Goal: Task Accomplishment & Management: Use online tool/utility

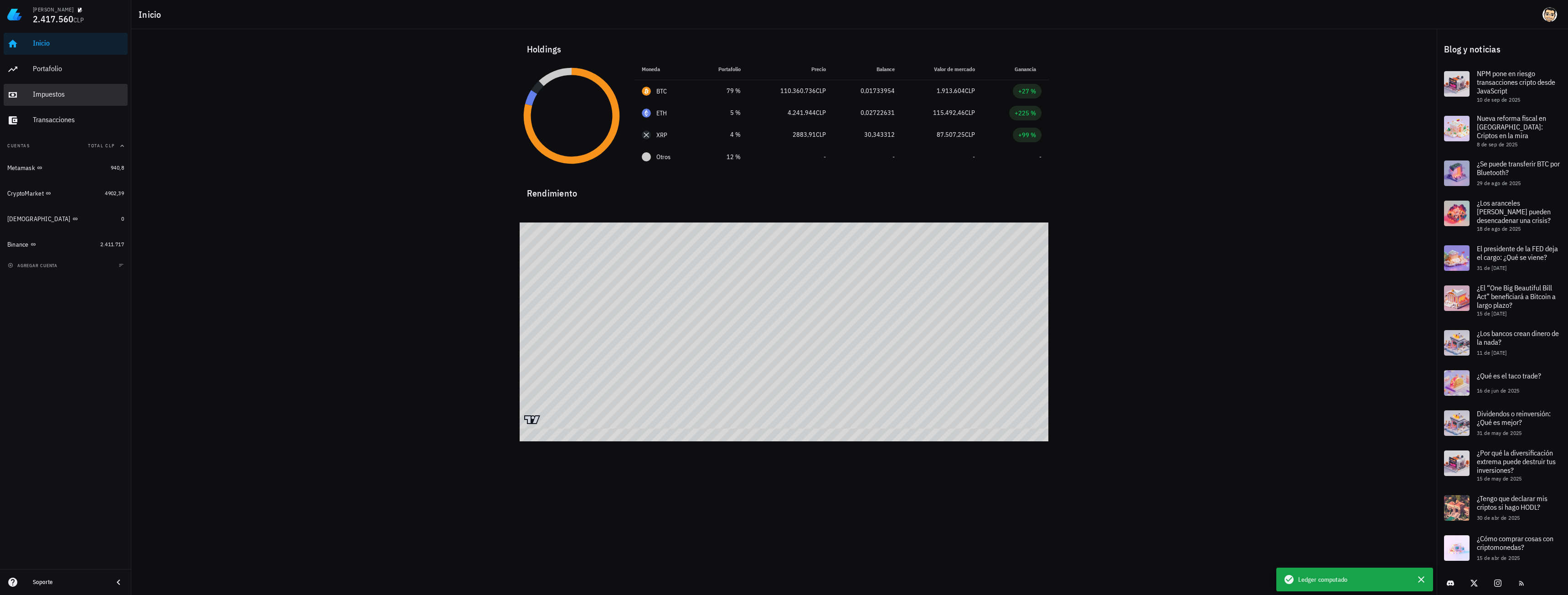
click at [55, 98] on div "Impuestos" at bounding box center [79, 94] width 91 height 9
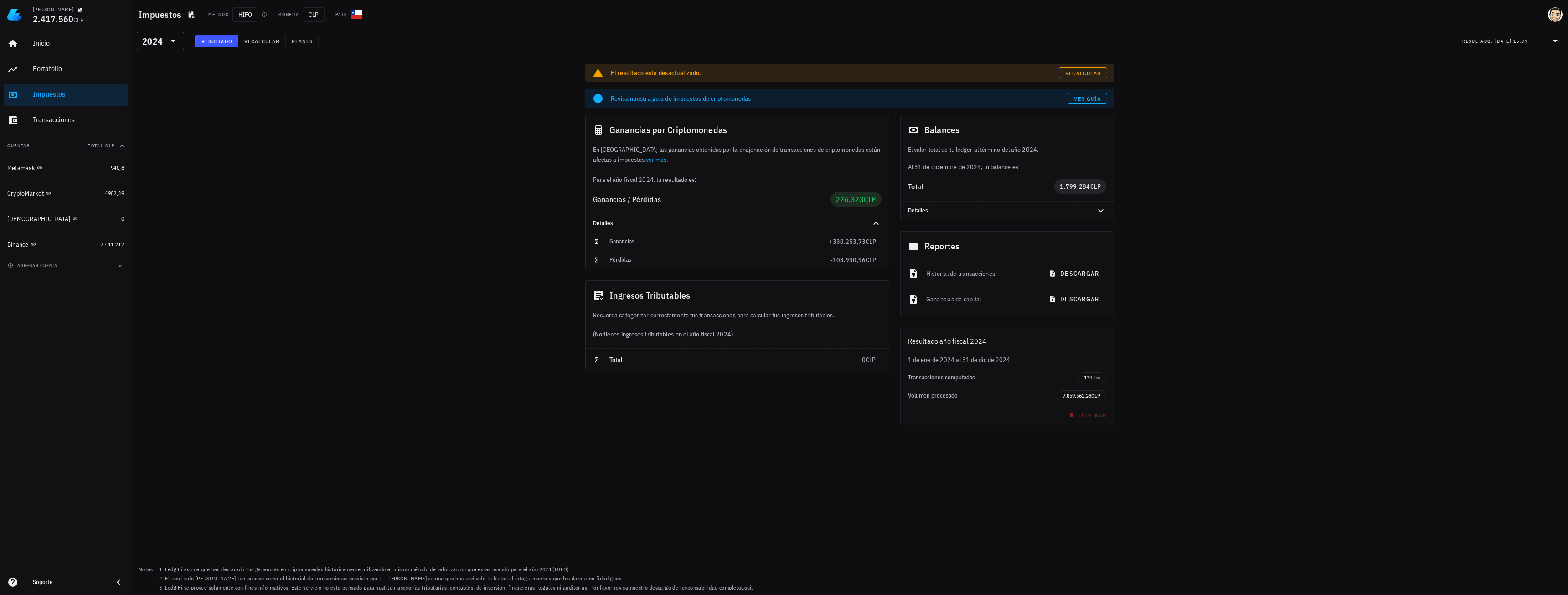
click at [79, 106] on div "Inicio [GEOGRAPHIC_DATA] Impuestos [GEOGRAPHIC_DATA]" at bounding box center [66, 82] width 124 height 106
click at [158, 40] on div "2024" at bounding box center [153, 41] width 21 height 9
click at [159, 39] on div "2024" at bounding box center [153, 41] width 21 height 9
click at [1099, 70] on span "Recalcular" at bounding box center [1082, 73] width 36 height 7
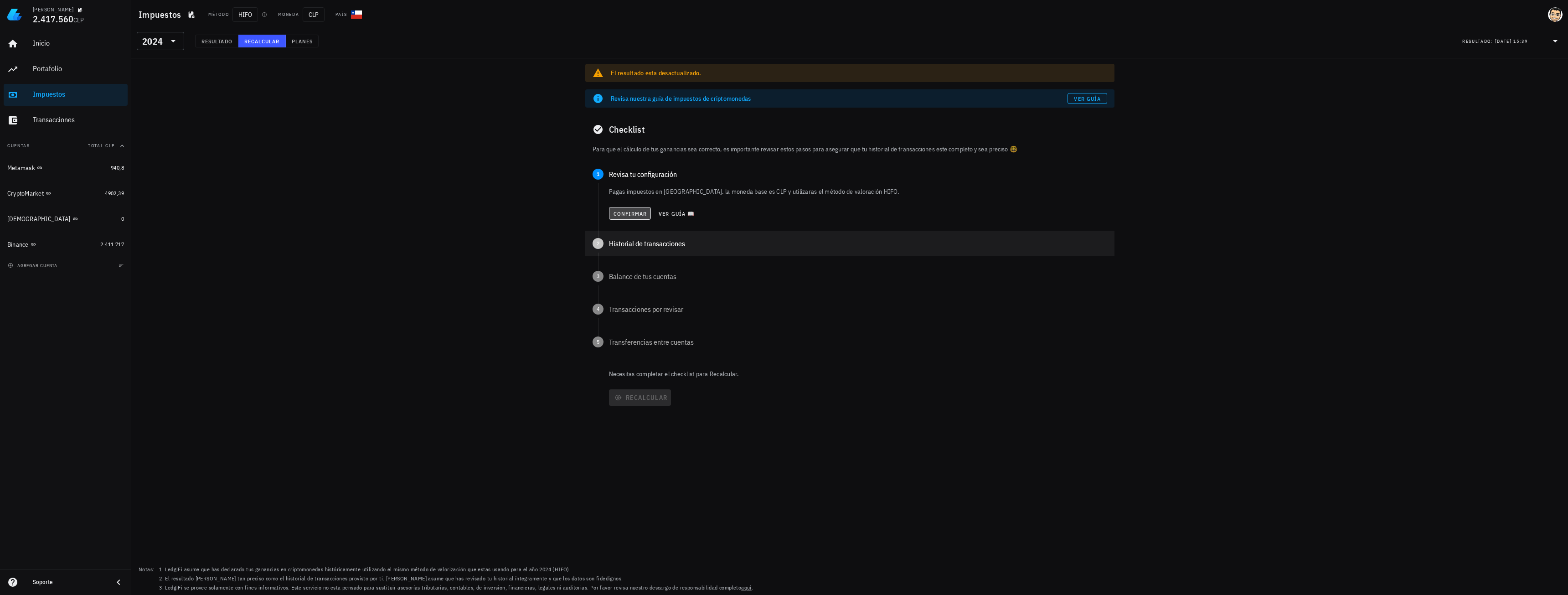
click at [629, 216] on span "Confirmar" at bounding box center [630, 213] width 34 height 7
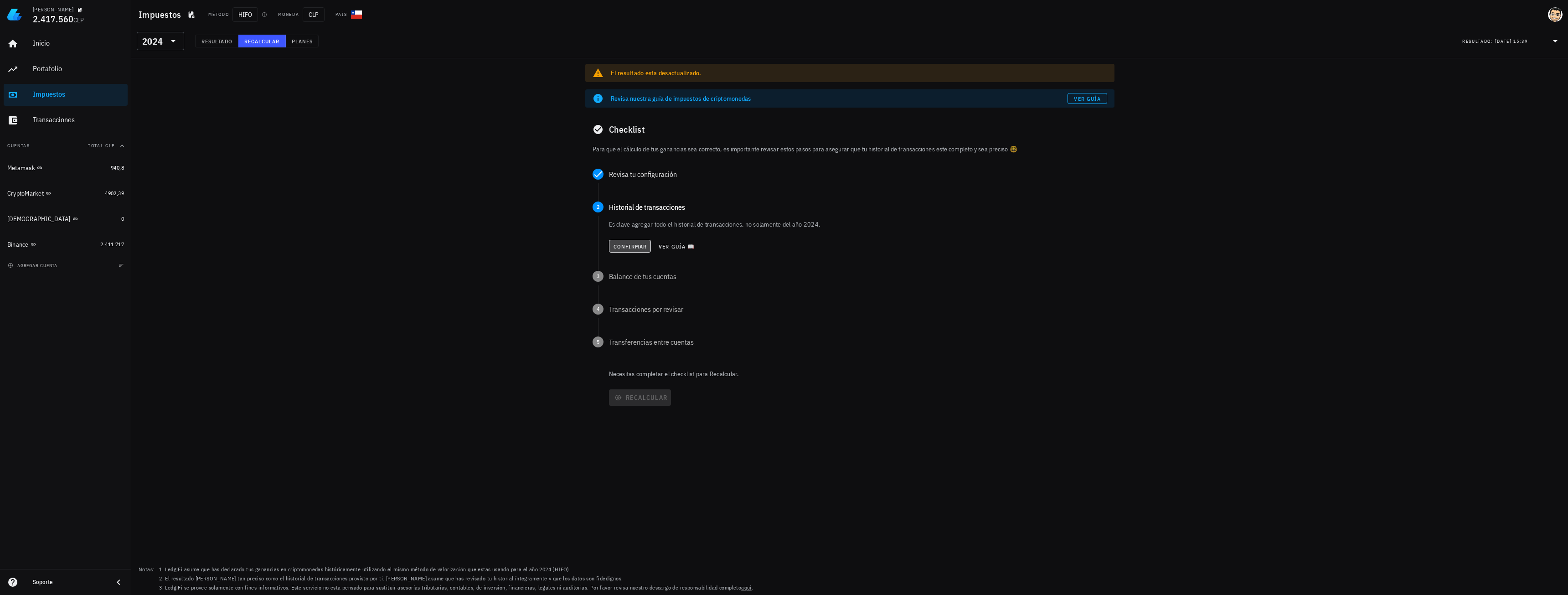
click at [626, 244] on span "Confirmar" at bounding box center [630, 246] width 34 height 7
click at [639, 283] on button "Confirmar" at bounding box center [630, 279] width 43 height 13
click at [631, 310] on span "Confirmar" at bounding box center [630, 312] width 34 height 7
click at [633, 344] on span "Confirmar" at bounding box center [629, 345] width 34 height 7
click at [636, 365] on span "Recalcular" at bounding box center [640, 361] width 55 height 8
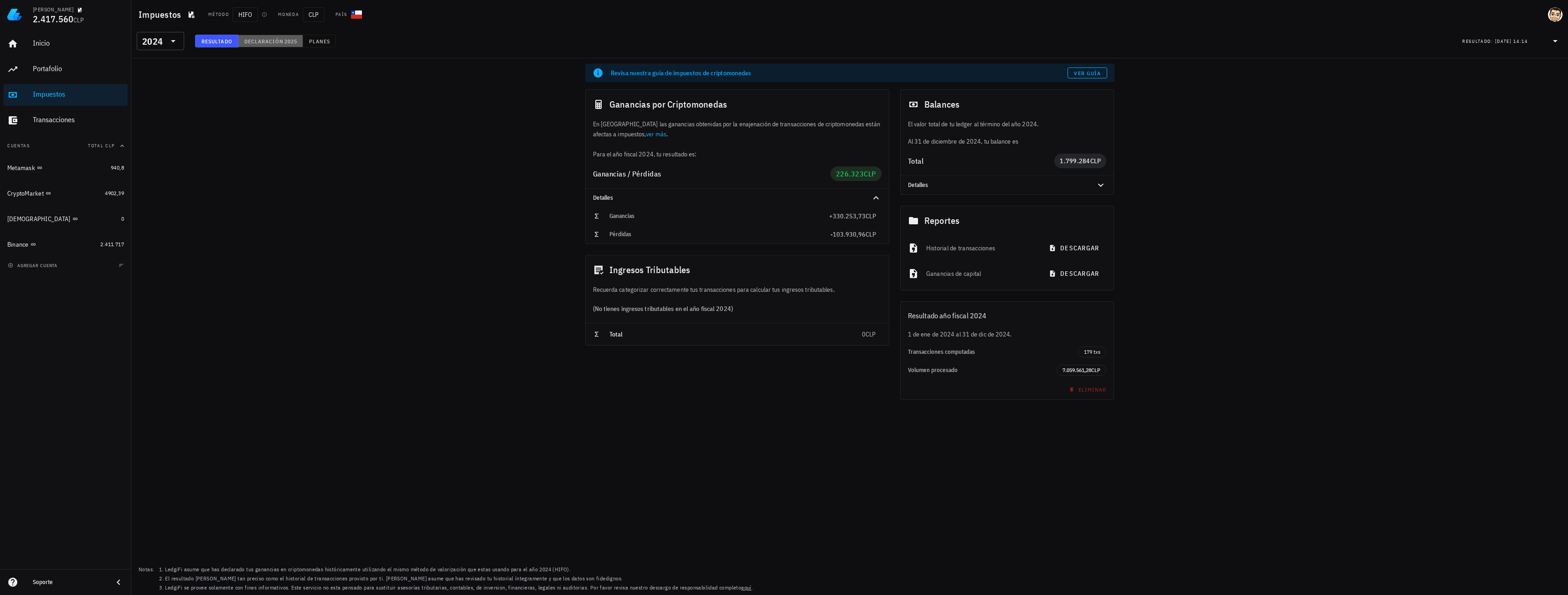
click at [288, 46] on button "Declaración 2025" at bounding box center [271, 41] width 65 height 13
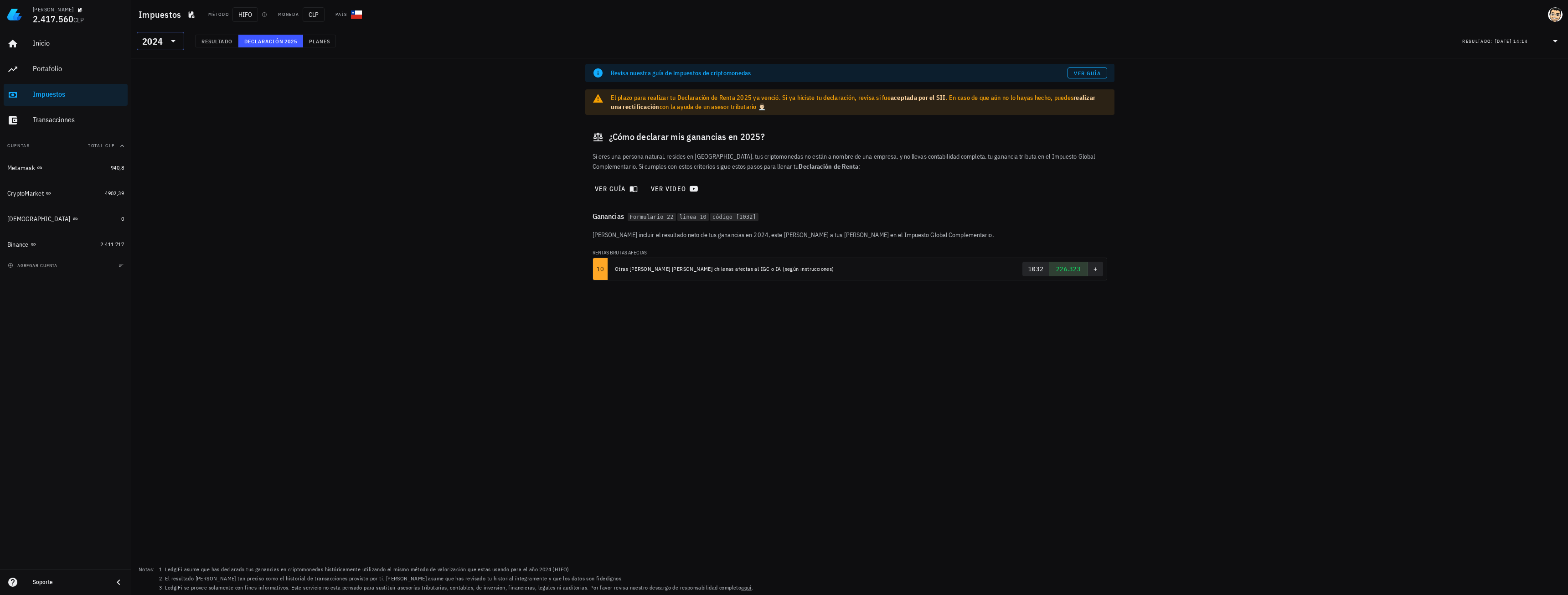
click at [155, 40] on div "2024" at bounding box center [153, 41] width 21 height 9
click at [153, 65] on div "2025" at bounding box center [161, 65] width 33 height 7
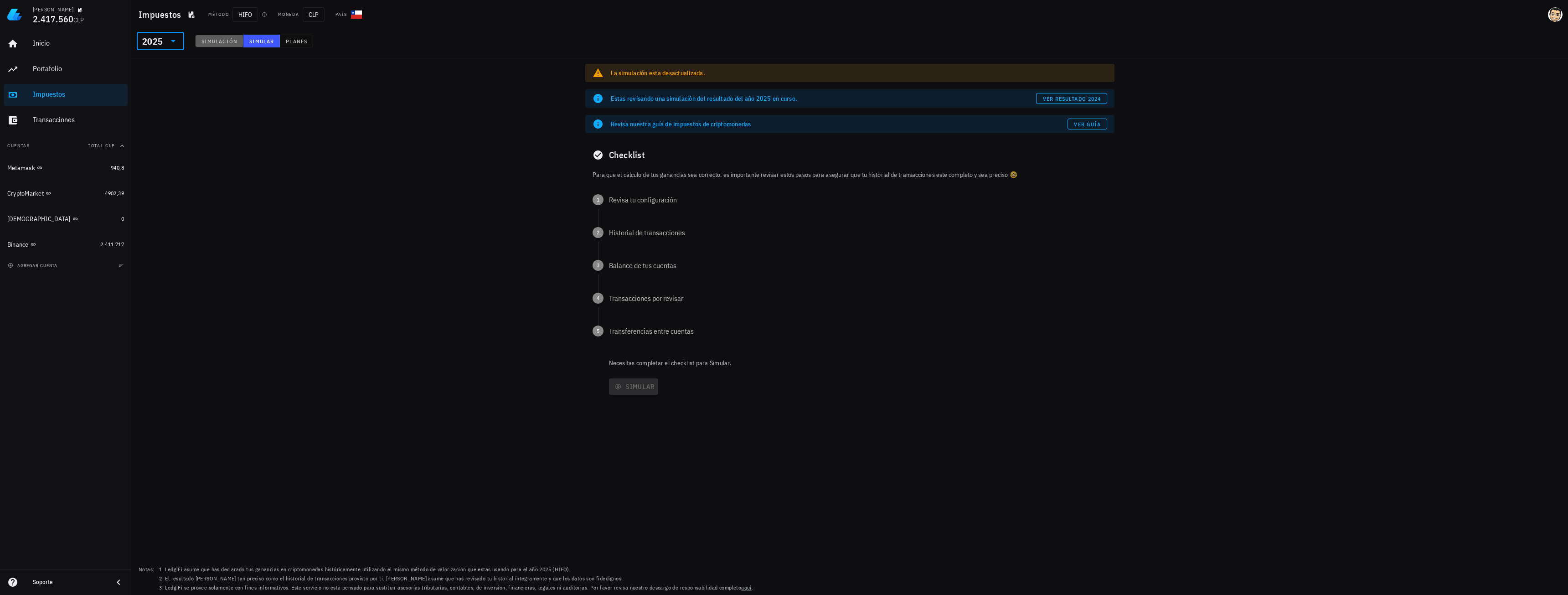
click at [224, 38] on span "Simulación" at bounding box center [219, 41] width 37 height 7
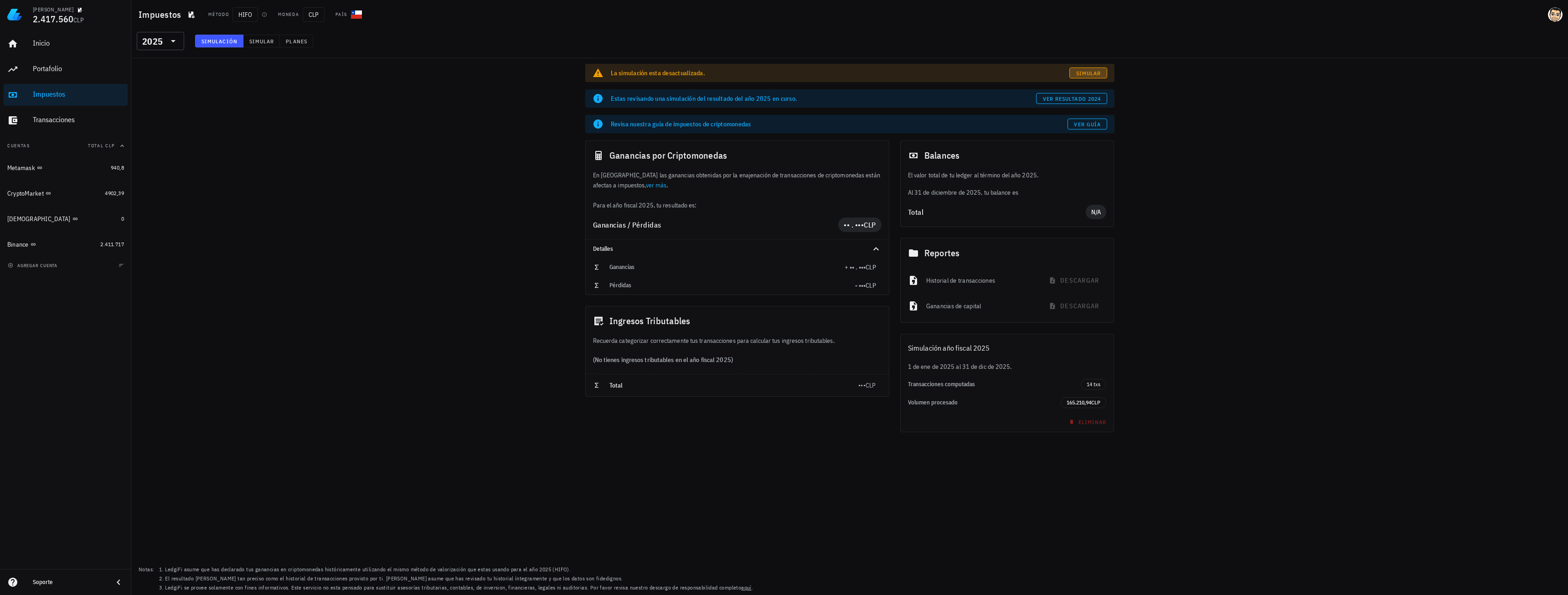
click at [1097, 72] on span "Simular" at bounding box center [1088, 73] width 26 height 7
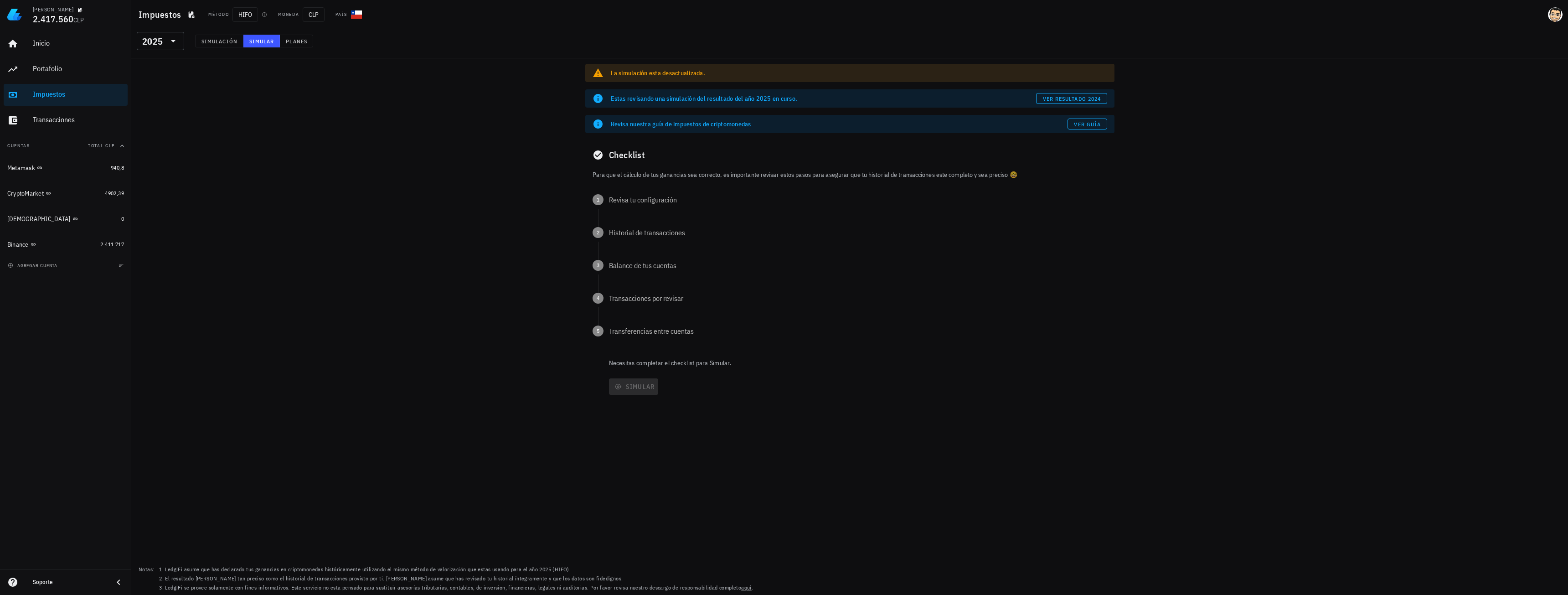
click at [797, 122] on div "Revisa nuestra guía de impuestos de criptomonedas" at bounding box center [839, 124] width 457 height 9
click at [1098, 98] on span "ver resultado 2024" at bounding box center [1072, 99] width 58 height 7
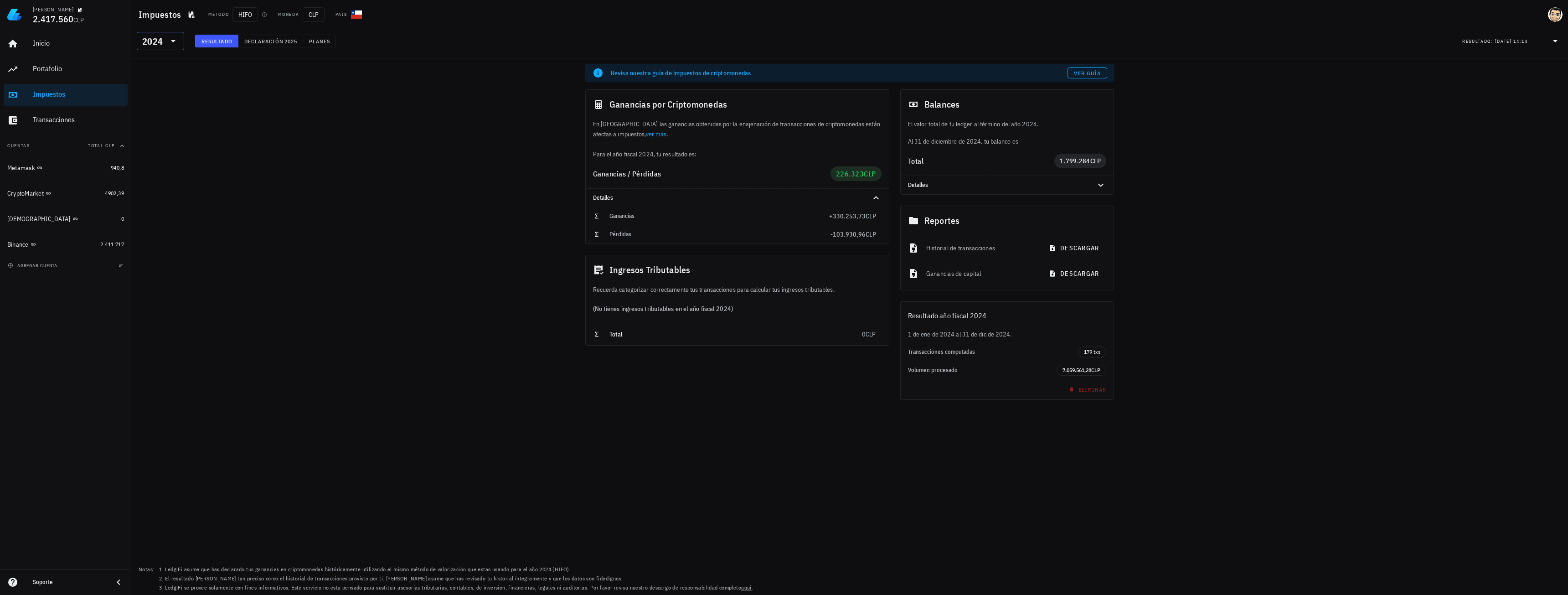
click at [144, 39] on div "2024" at bounding box center [153, 41] width 21 height 9
click at [159, 66] on div "2025" at bounding box center [161, 65] width 33 height 7
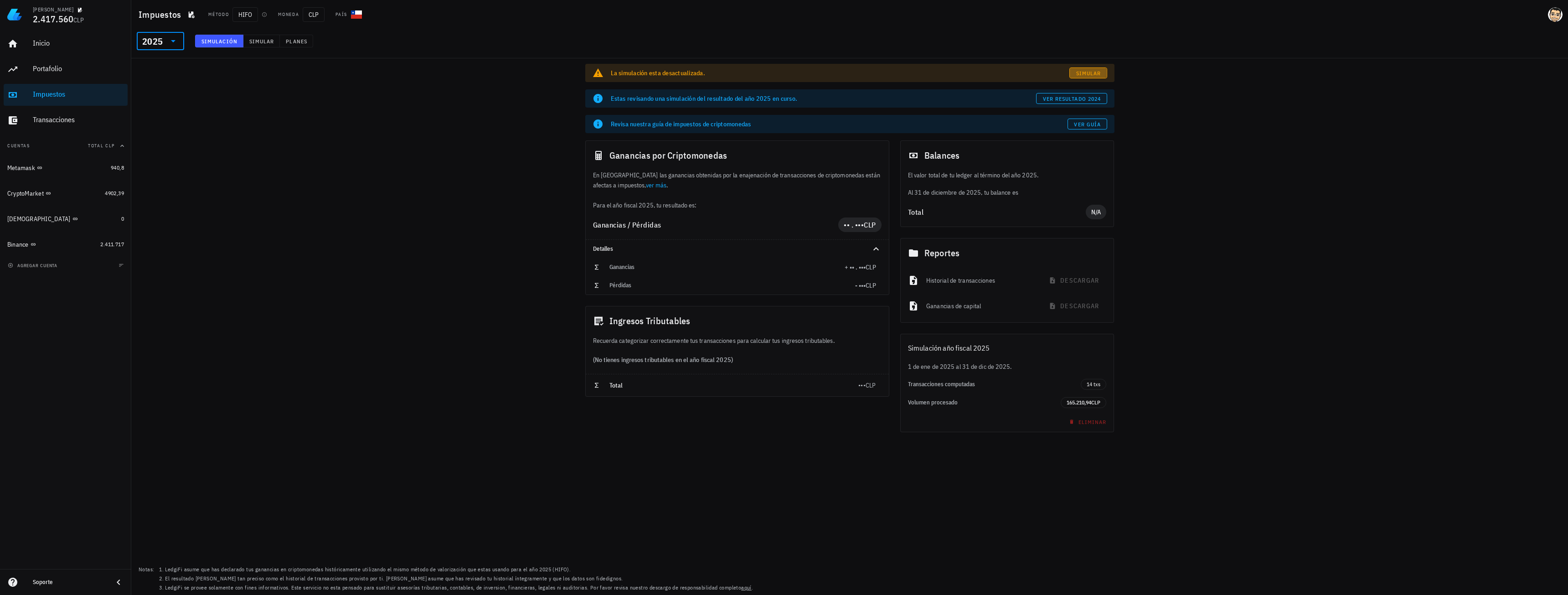
click at [1100, 70] on span "Simular" at bounding box center [1088, 73] width 26 height 7
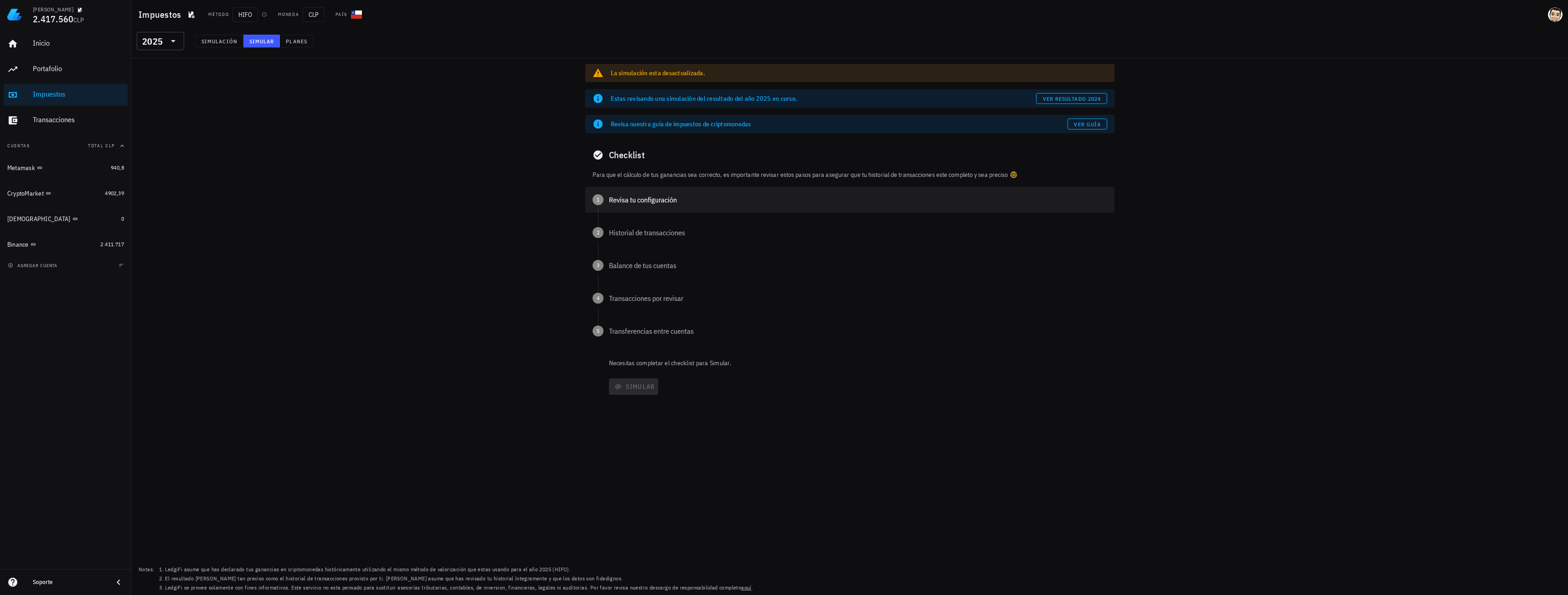
click at [643, 202] on div "Revisa tu configuración" at bounding box center [858, 200] width 498 height 7
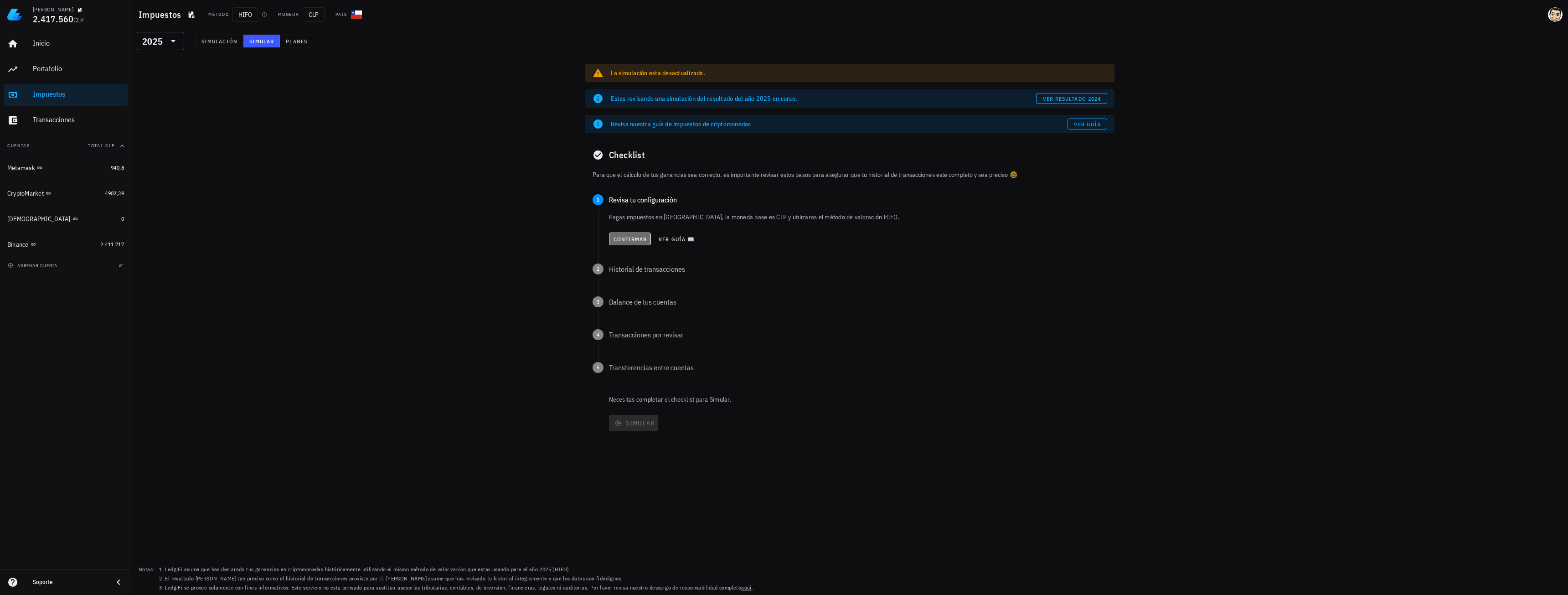
click at [621, 235] on button "Confirmar" at bounding box center [630, 239] width 43 height 13
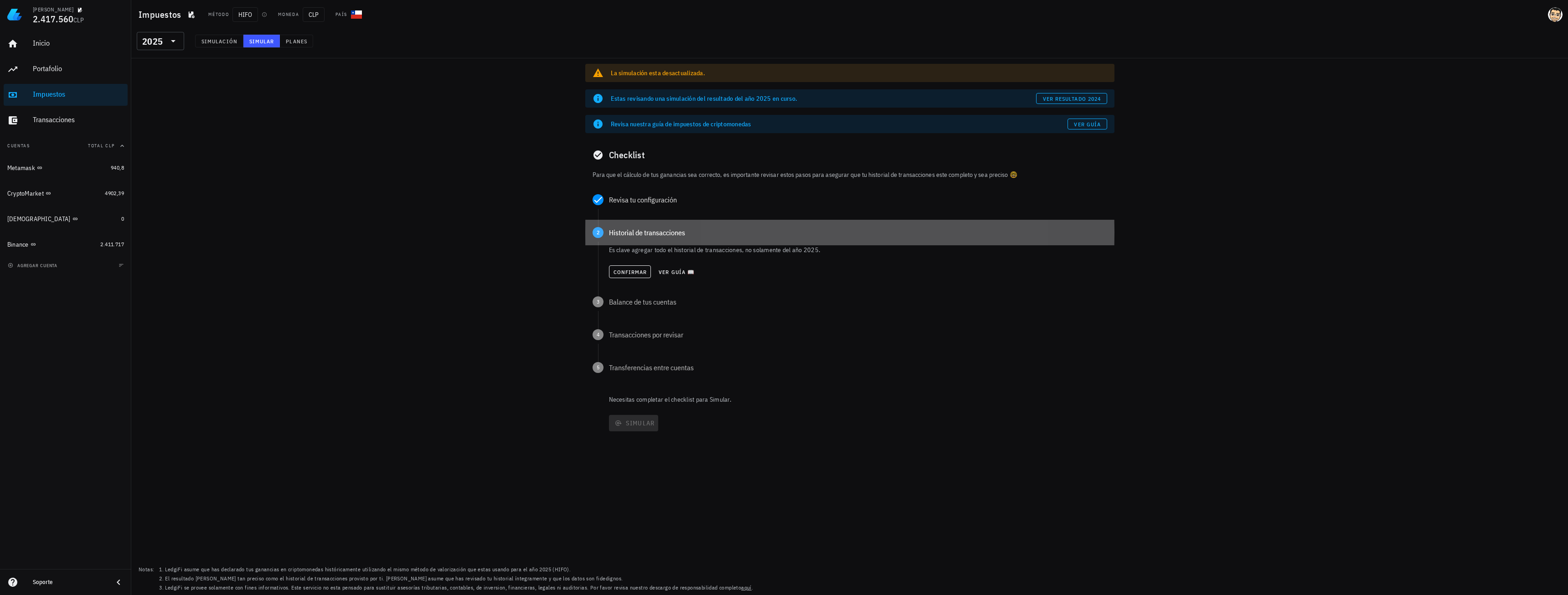
click at [621, 233] on div "Historial de transacciones" at bounding box center [858, 233] width 498 height 7
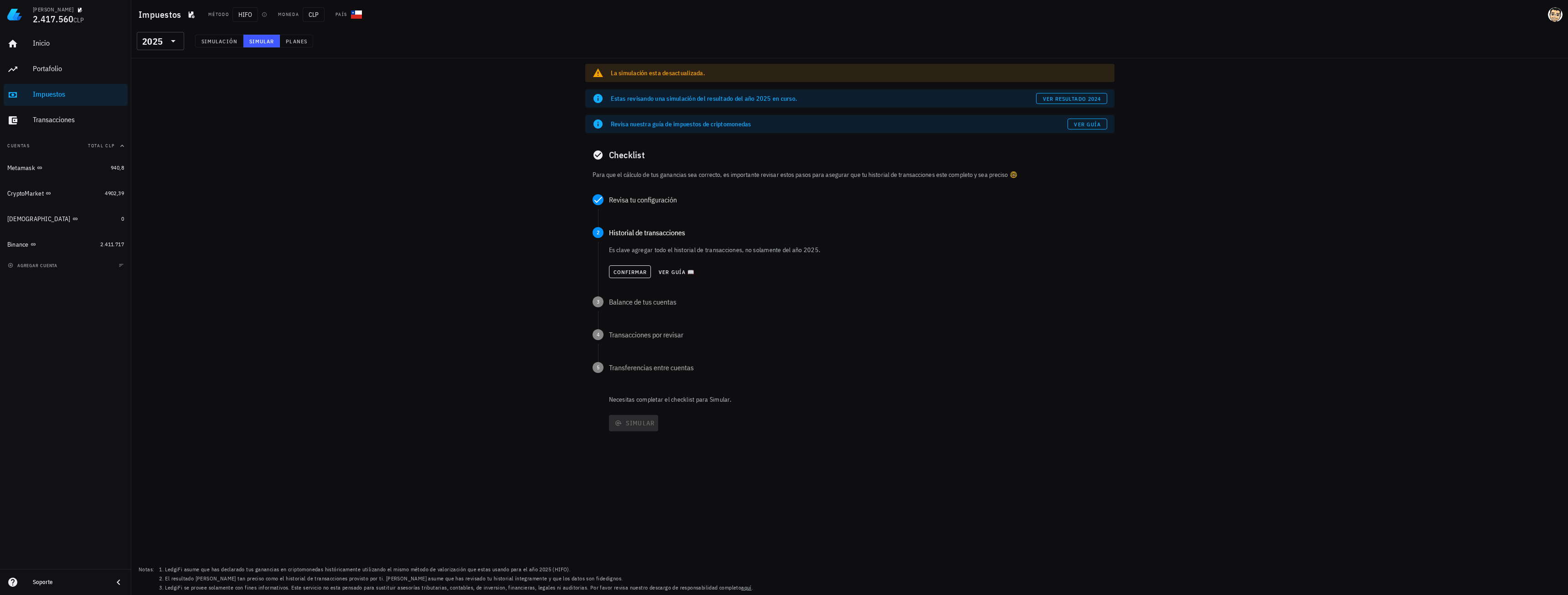
click at [641, 281] on div "Confirmar Ver guía 📖" at bounding box center [858, 272] width 498 height 20
click at [640, 275] on span "Confirmar" at bounding box center [630, 272] width 34 height 7
click at [640, 305] on span "Confirmar" at bounding box center [630, 305] width 34 height 7
click at [621, 334] on span "Confirmar" at bounding box center [630, 337] width 34 height 7
click at [639, 373] on span "Confirmar" at bounding box center [629, 371] width 34 height 7
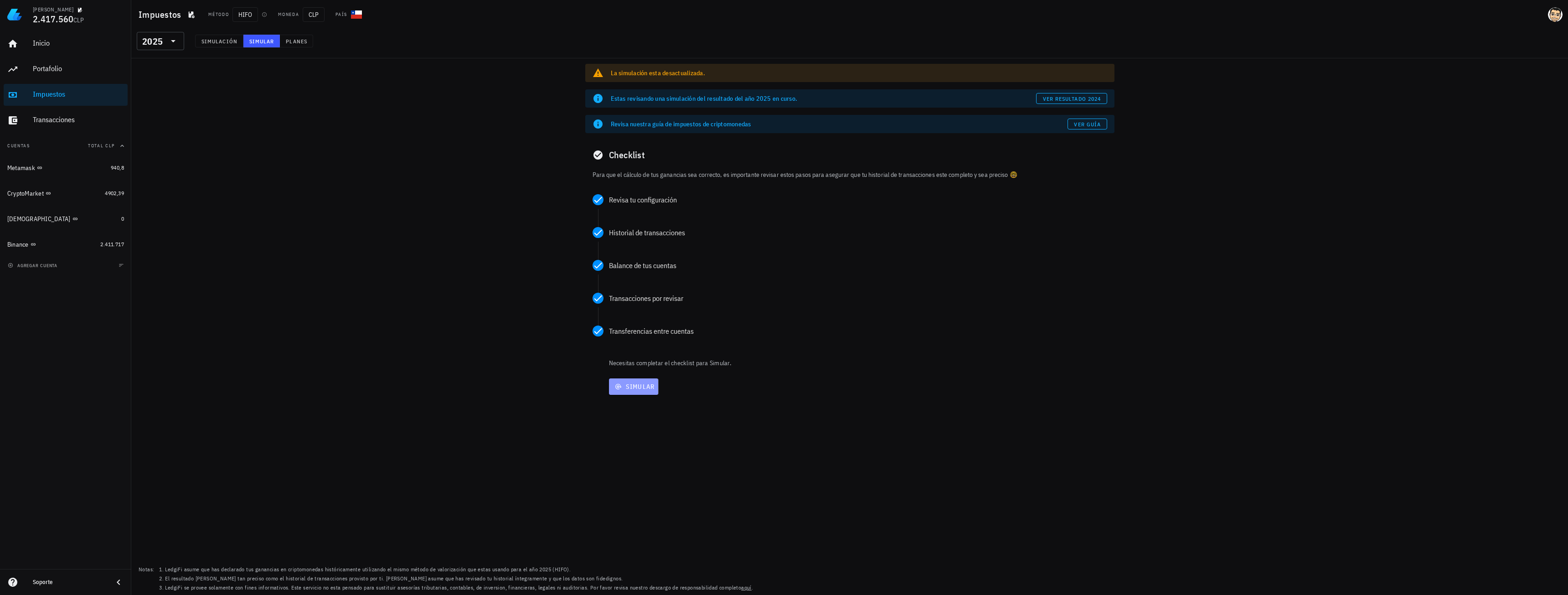
click at [643, 386] on span "Simular" at bounding box center [634, 386] width 43 height 8
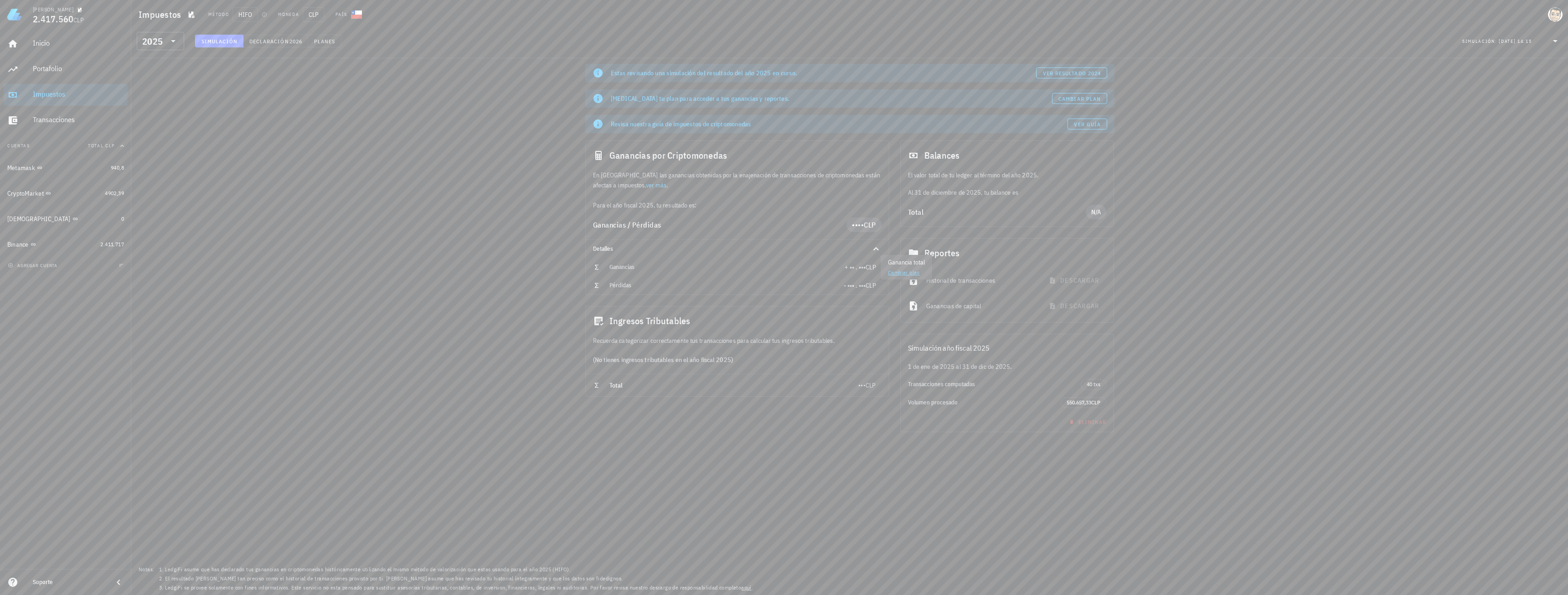
click at [859, 269] on span "+ •• . •••" at bounding box center [855, 267] width 21 height 8
click at [32, 45] on link "Inicio" at bounding box center [66, 44] width 124 height 22
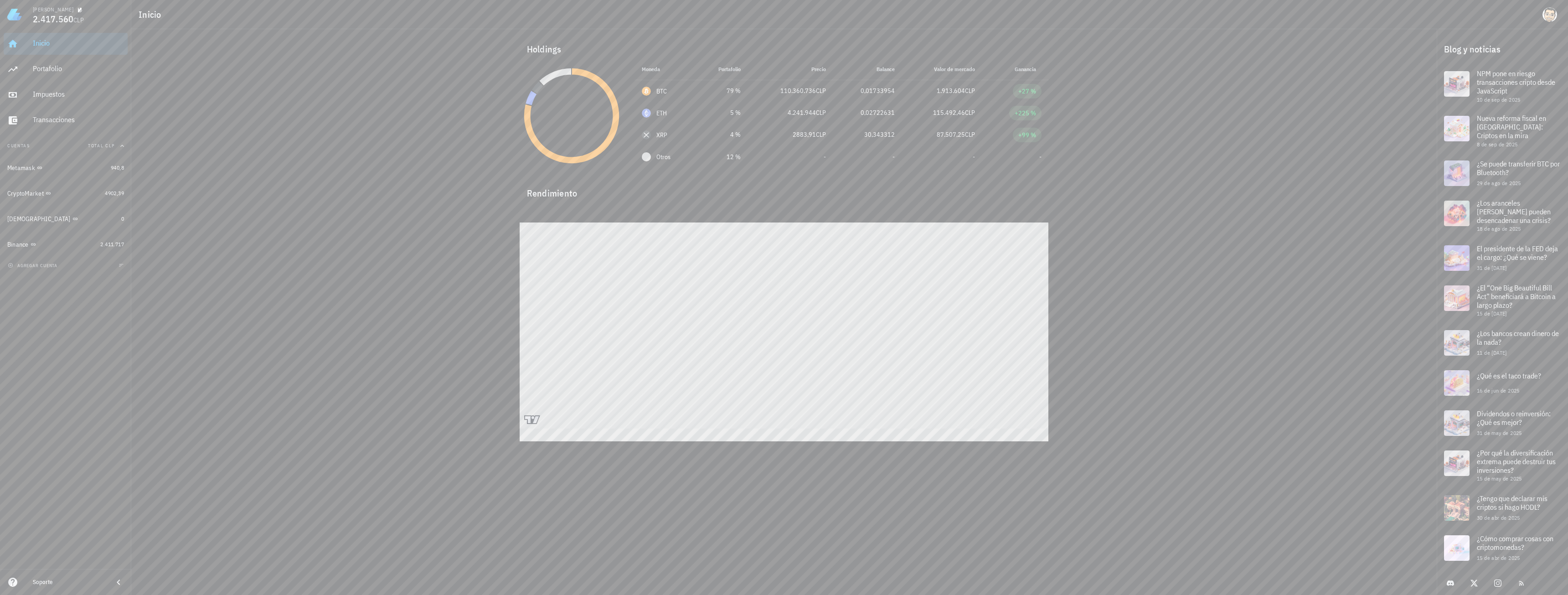
click at [43, 140] on button "Cuentas Total CLP" at bounding box center [66, 146] width 124 height 22
click at [44, 142] on button "Cuentas" at bounding box center [66, 146] width 124 height 22
click at [54, 119] on div "Transacciones" at bounding box center [79, 119] width 91 height 9
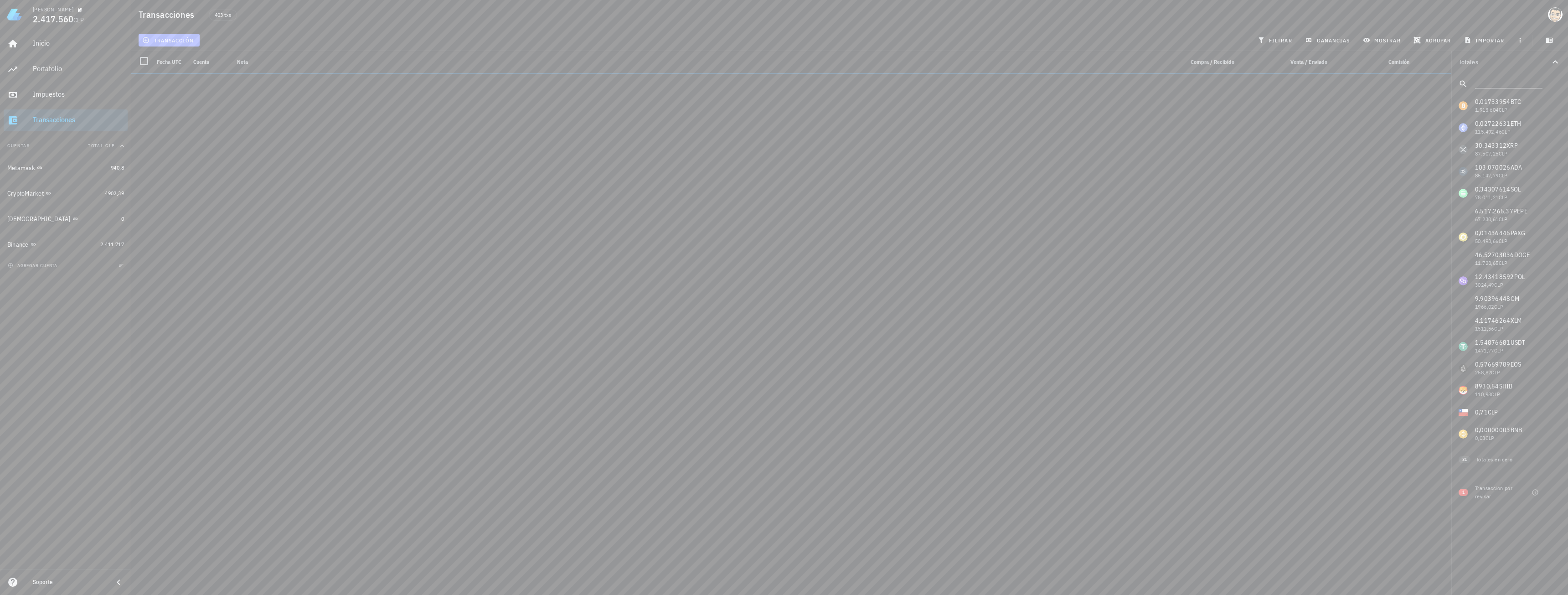
click at [179, 39] on span "transacción" at bounding box center [169, 40] width 50 height 7
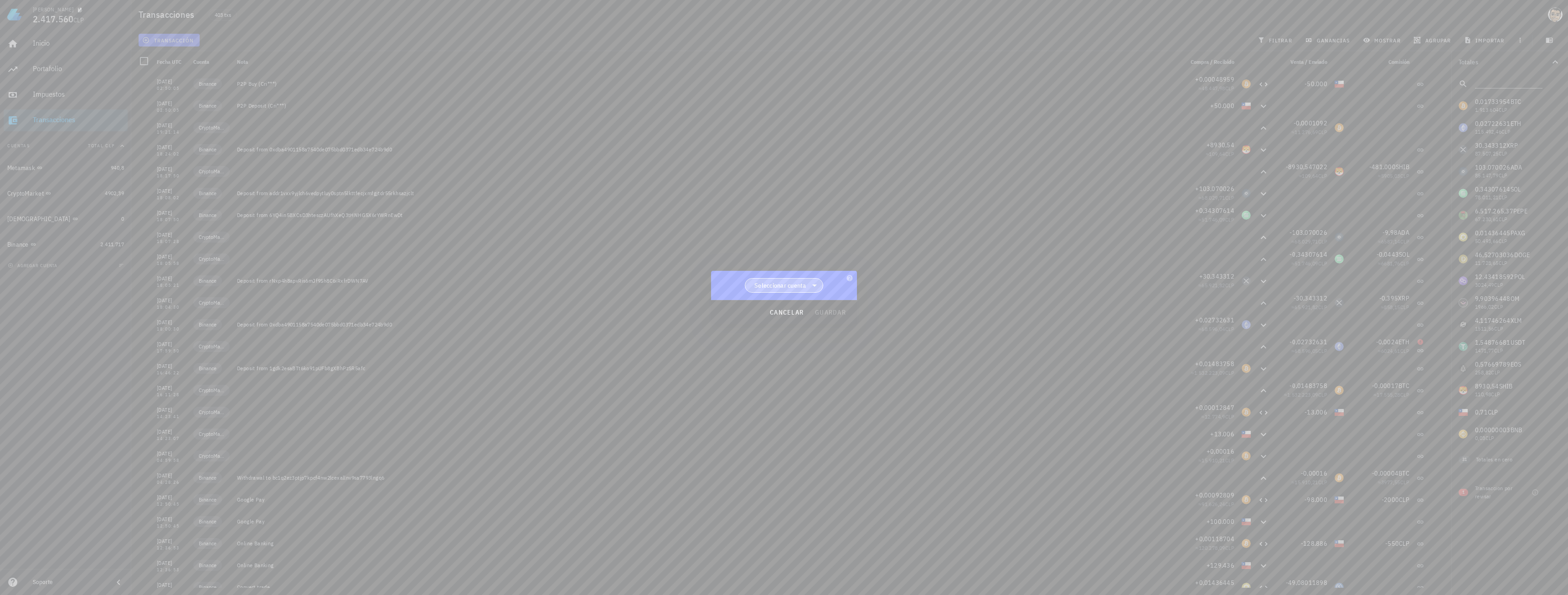
click at [785, 283] on span "Seleccionar cuenta" at bounding box center [780, 285] width 52 height 9
click at [778, 231] on div at bounding box center [784, 297] width 1568 height 595
drag, startPoint x: 797, startPoint y: 315, endPoint x: 687, endPoint y: 294, distance: 112.0
click at [797, 314] on span "cancelar" at bounding box center [786, 312] width 34 height 8
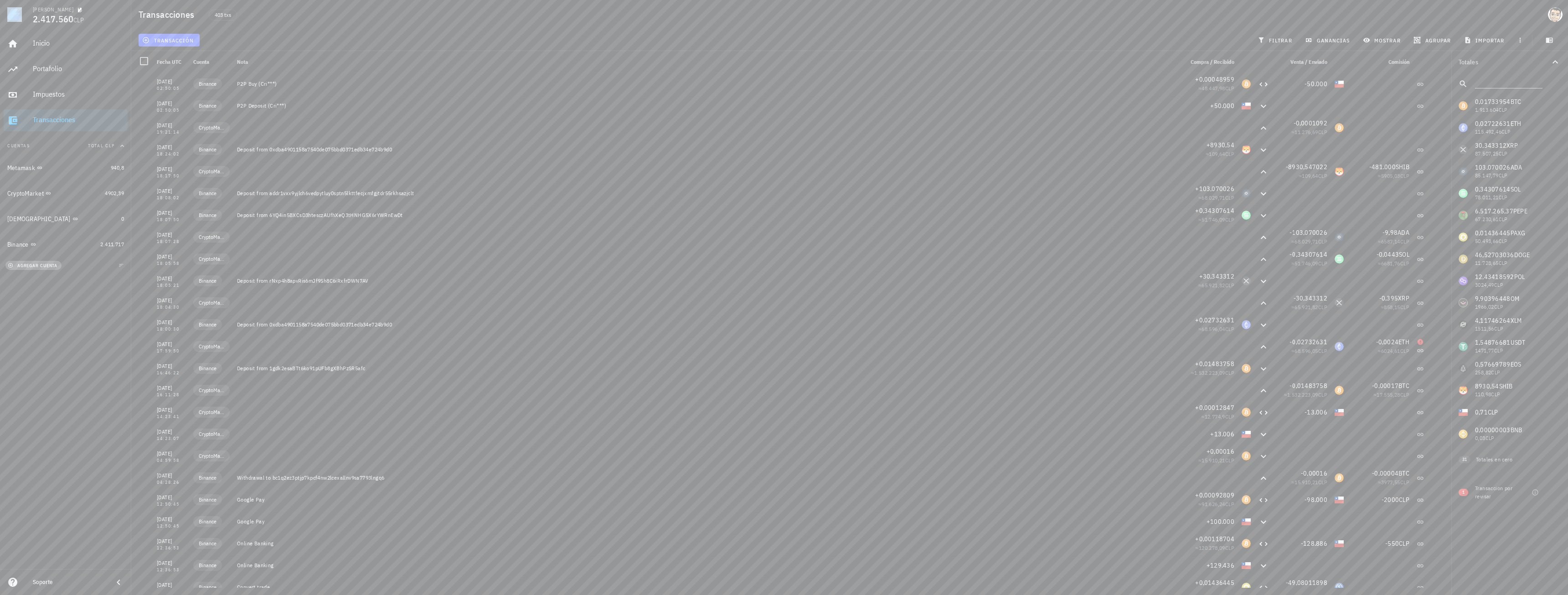
click at [37, 269] on button "agregar cuenta" at bounding box center [33, 265] width 56 height 9
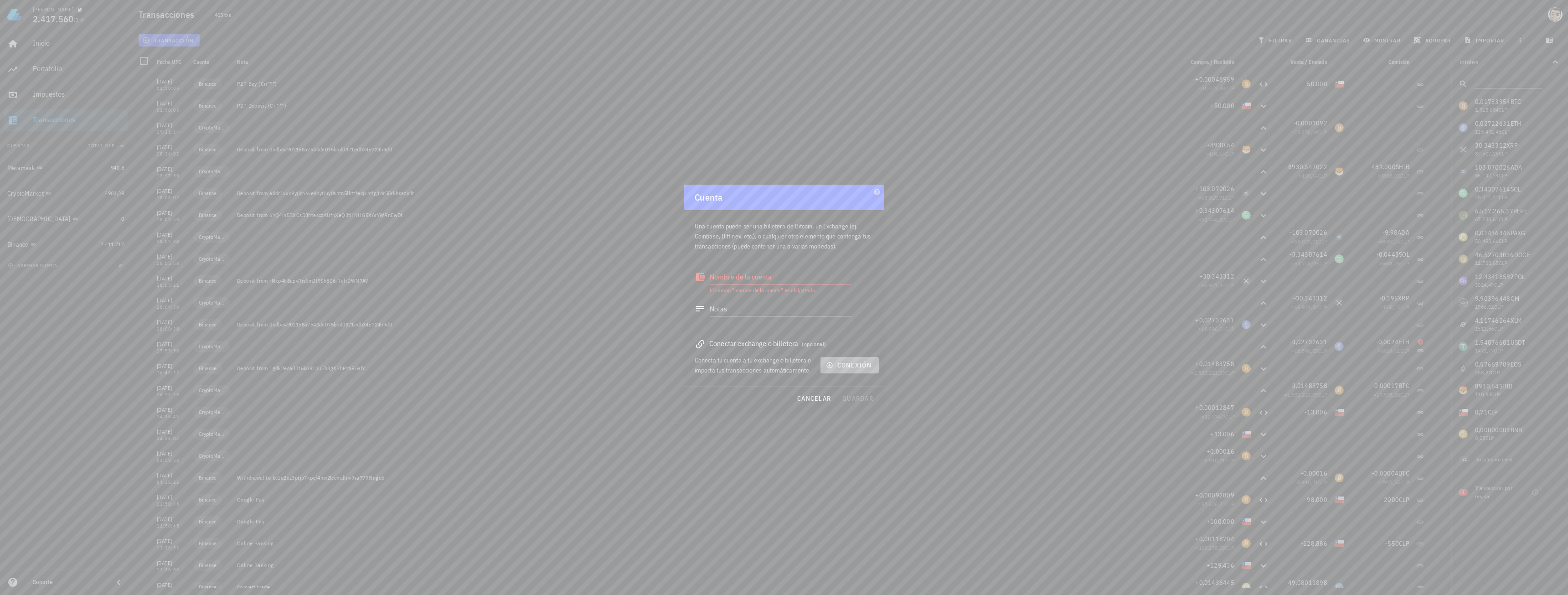
click at [849, 370] on button "conexión" at bounding box center [850, 365] width 58 height 16
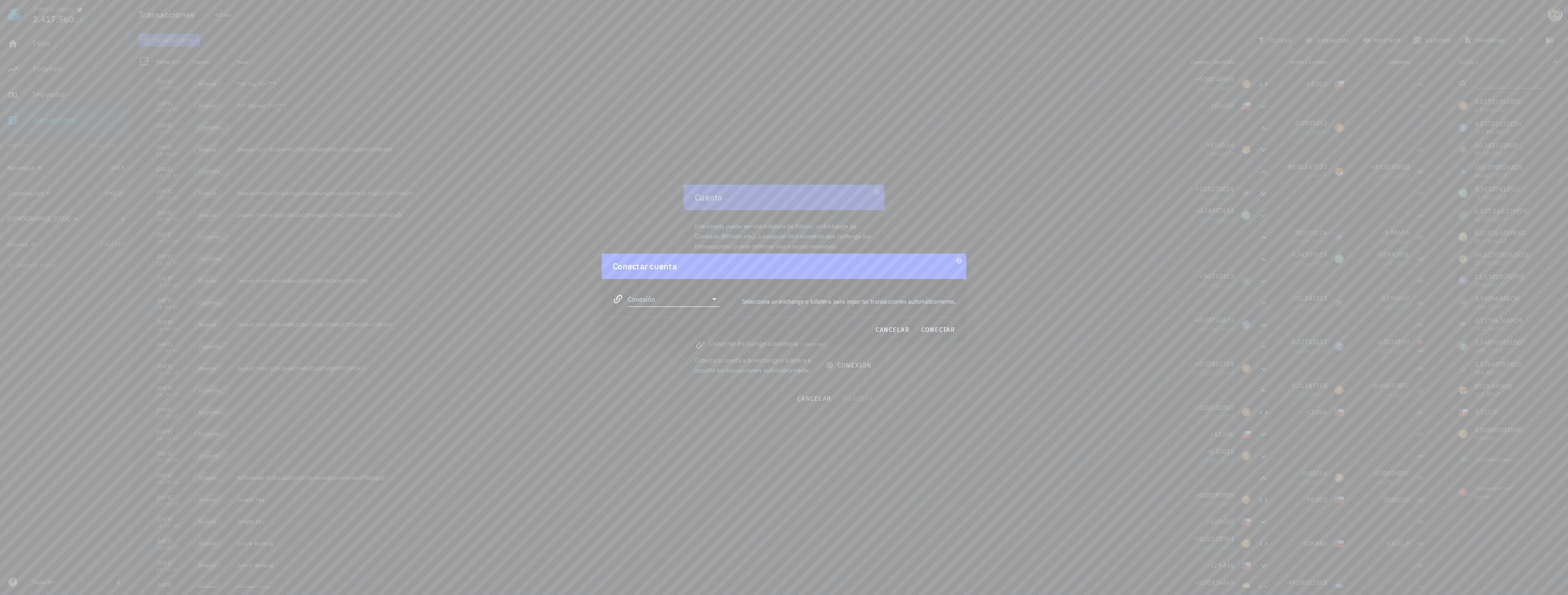
click at [660, 291] on div "Conexión" at bounding box center [666, 296] width 107 height 20
click at [663, 298] on input "Conexión" at bounding box center [667, 299] width 79 height 15
